Goal: Information Seeking & Learning: Learn about a topic

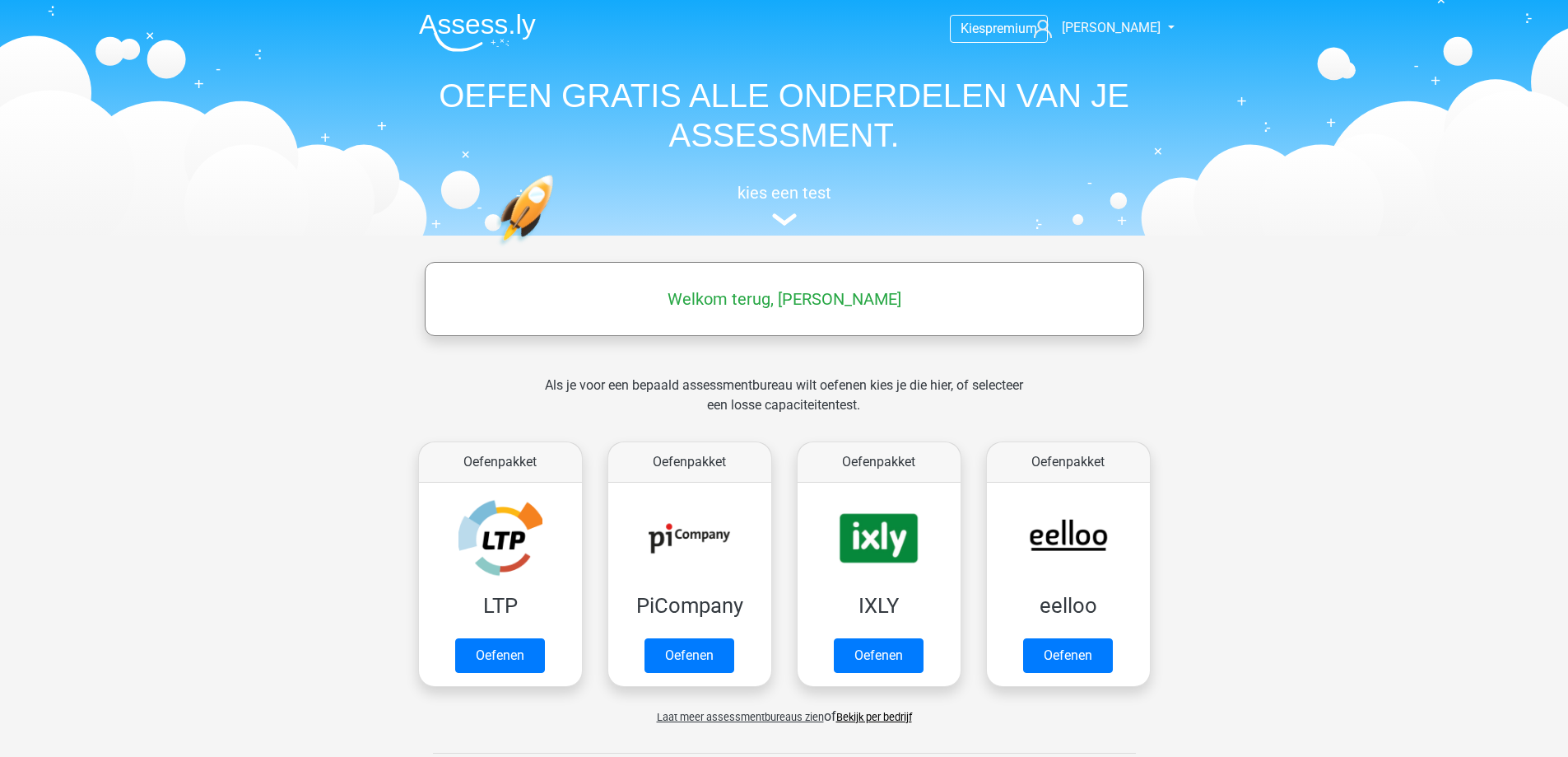
click at [769, 311] on div "Welkom terug, [PERSON_NAME]" at bounding box center [784, 298] width 716 height 46
click at [690, 663] on link "Oefenen" at bounding box center [689, 659] width 94 height 37
